Goal: Task Accomplishment & Management: Use online tool/utility

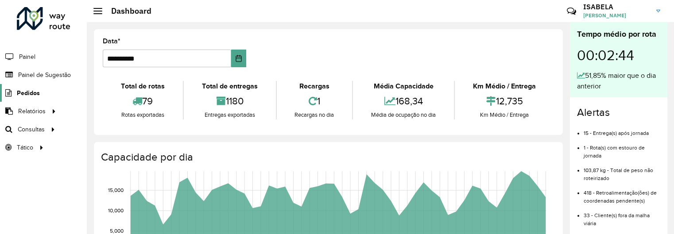
click at [35, 93] on span "Pedidos" at bounding box center [28, 93] width 23 height 9
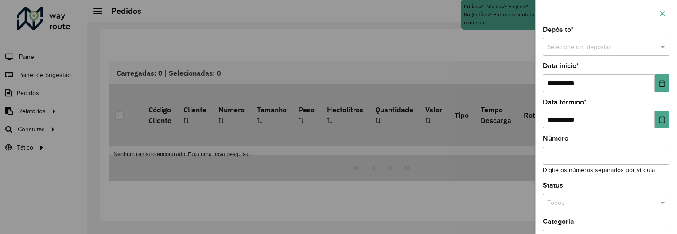
click at [660, 13] on icon "button" at bounding box center [662, 13] width 7 height 7
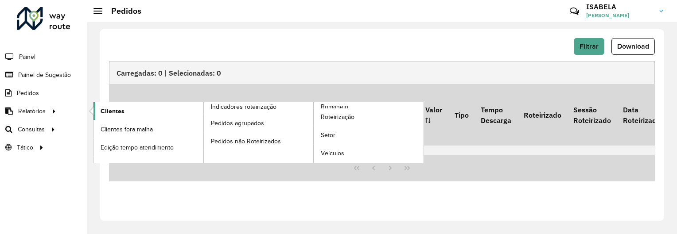
click at [106, 110] on span "Clientes" at bounding box center [113, 111] width 24 height 9
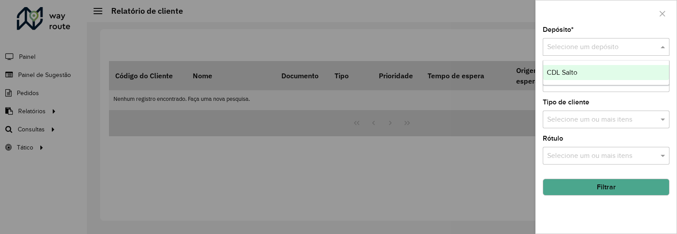
click at [596, 52] on input "text" at bounding box center [597, 47] width 100 height 11
click at [593, 70] on div "CDL Salto" at bounding box center [606, 72] width 126 height 15
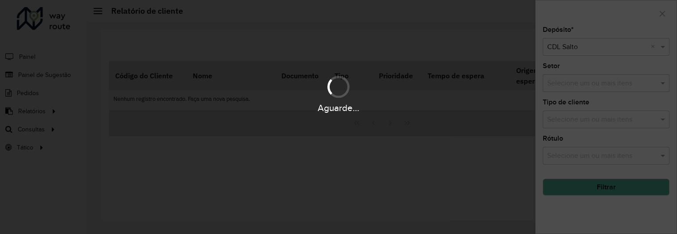
click at [585, 117] on hb-app "Aguarde... Pop-up bloqueado! Seu navegador bloqueou automáticamente a abertura …" at bounding box center [338, 117] width 677 height 234
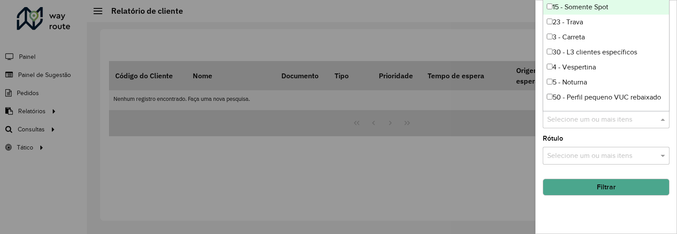
click at [585, 117] on input "text" at bounding box center [601, 120] width 113 height 11
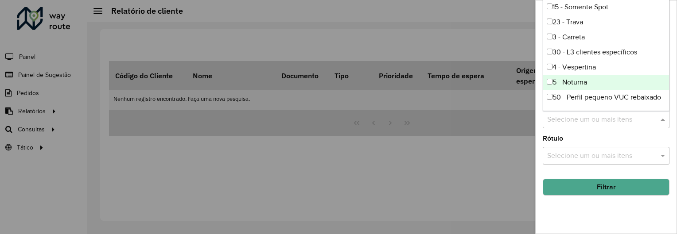
click at [579, 77] on div "5 - Noturna" at bounding box center [606, 82] width 126 height 15
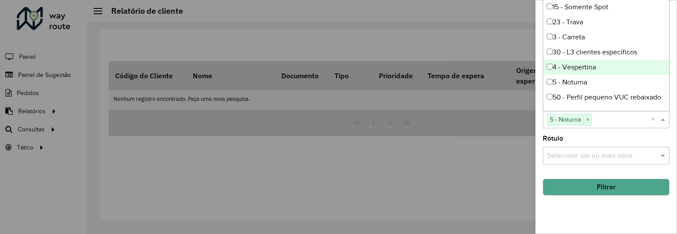
click at [574, 62] on div "4 - Vespertina" at bounding box center [606, 67] width 126 height 15
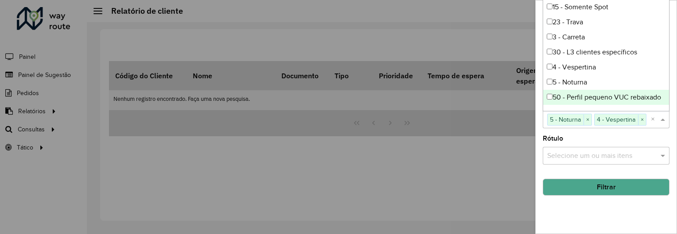
click at [568, 183] on button "Filtrar" at bounding box center [606, 187] width 127 height 17
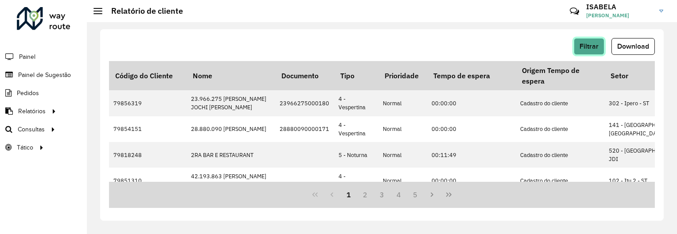
click at [594, 43] on span "Filtrar" at bounding box center [588, 47] width 19 height 8
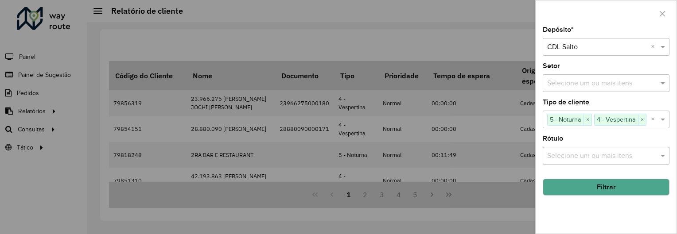
click at [524, 35] on div at bounding box center [338, 117] width 677 height 234
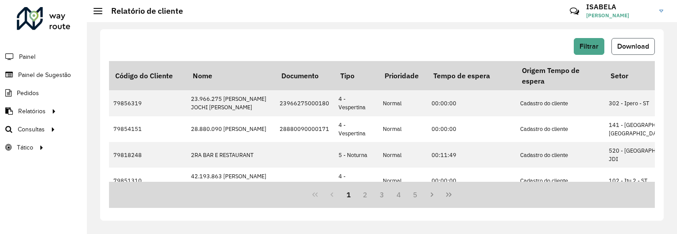
click at [638, 45] on span "Download" at bounding box center [633, 47] width 32 height 8
